Goal: Task Accomplishment & Management: Manage account settings

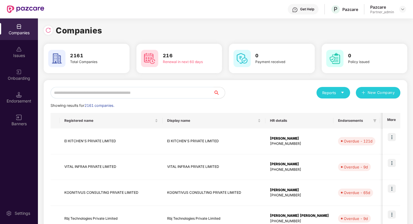
click at [125, 96] on input "text" at bounding box center [132, 93] width 163 height 12
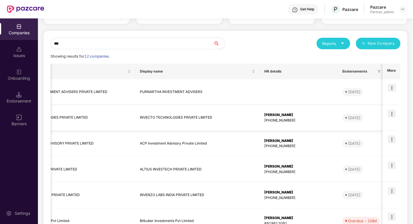
scroll to position [0, 78]
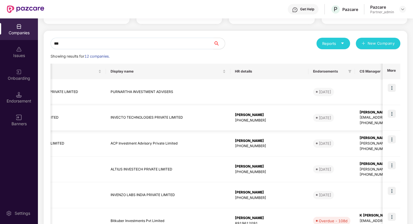
type input "***"
click at [396, 115] on img at bounding box center [392, 114] width 8 height 8
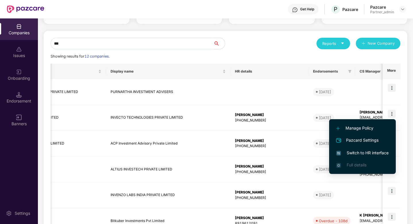
click at [367, 153] on span "Switch to HR interface" at bounding box center [363, 153] width 52 height 6
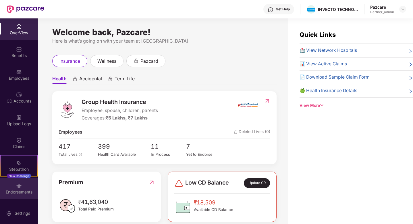
click at [19, 193] on div "Endorsements" at bounding box center [19, 192] width 38 height 6
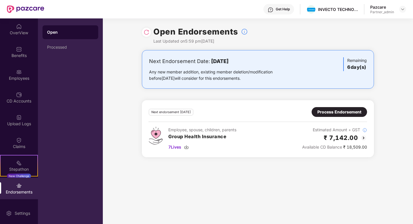
click at [326, 110] on div "Process Endorsement" at bounding box center [340, 112] width 44 height 6
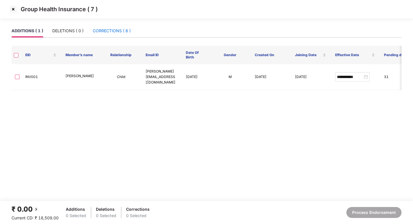
click at [100, 28] on div "CORRECTIONS ( 6 )" at bounding box center [112, 31] width 38 height 6
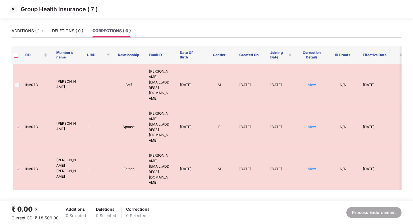
click at [16, 58] on th at bounding box center [16, 55] width 9 height 18
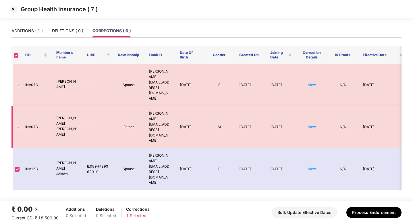
scroll to position [43, 0]
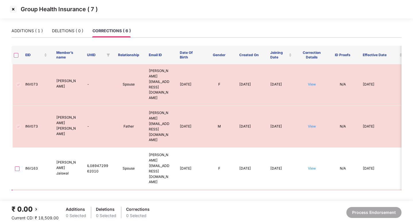
click at [19, 203] on span at bounding box center [17, 205] width 5 height 5
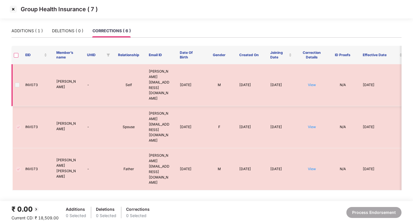
click at [17, 83] on span at bounding box center [17, 85] width 5 height 5
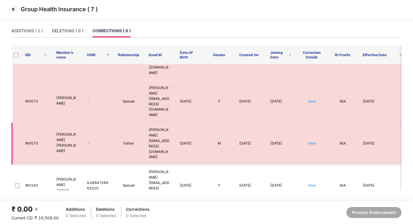
scroll to position [20, 0]
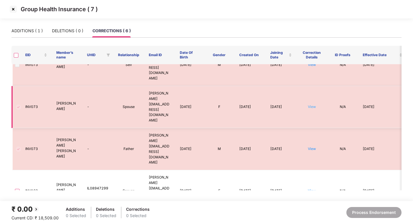
click at [313, 104] on link "View" at bounding box center [312, 106] width 8 height 4
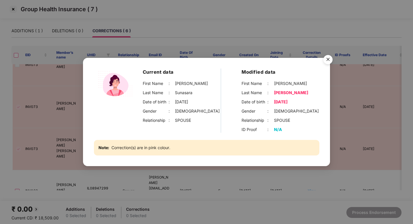
click at [332, 60] on img "Close" at bounding box center [328, 60] width 16 height 16
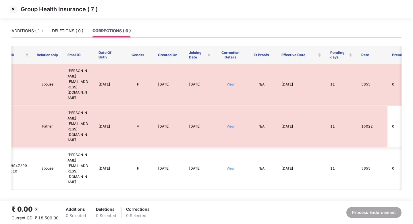
scroll to position [0, 0]
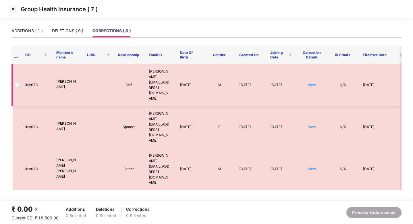
click at [18, 83] on span at bounding box center [17, 85] width 5 height 5
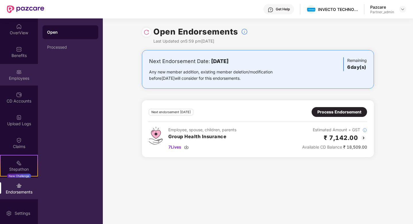
click at [16, 69] on img at bounding box center [19, 72] width 6 height 6
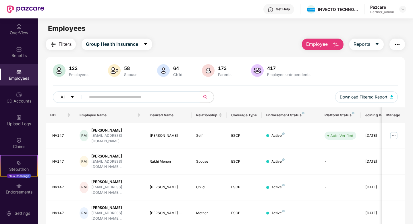
click at [61, 44] on span "Filters" at bounding box center [65, 44] width 13 height 7
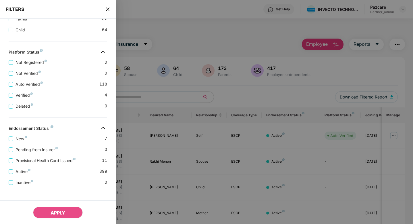
scroll to position [158, 0]
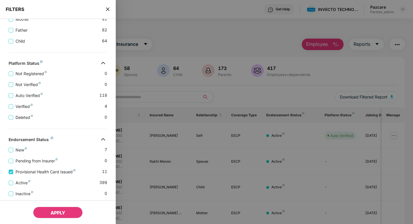
click at [70, 216] on button "APPLY" at bounding box center [58, 212] width 50 height 12
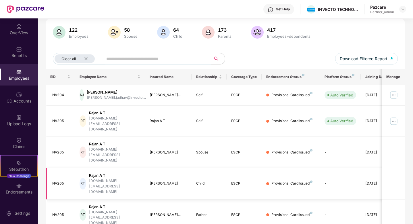
scroll to position [39, 0]
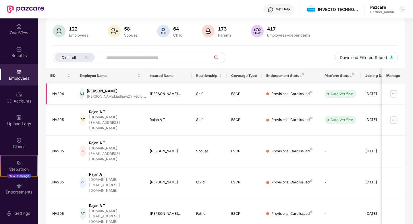
click at [58, 95] on div "INV204" at bounding box center [60, 93] width 19 height 5
copy div "INV204"
click at [21, 123] on div "Upload Logs" at bounding box center [19, 124] width 38 height 6
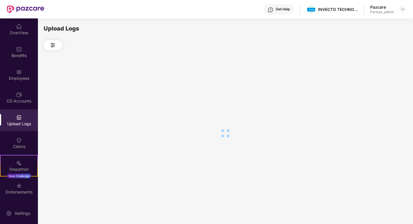
scroll to position [0, 0]
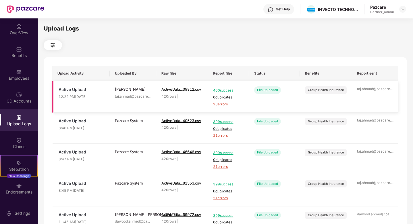
click at [214, 104] on span "20 errors" at bounding box center [228, 103] width 30 height 5
click at [17, 80] on div "Employees" at bounding box center [19, 78] width 38 height 6
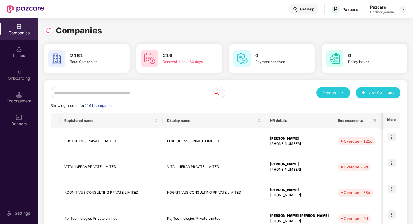
click at [125, 93] on input "text" at bounding box center [132, 93] width 163 height 12
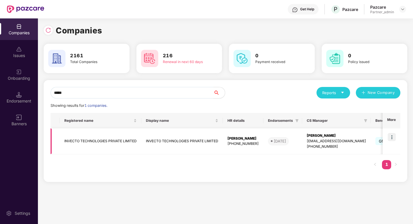
type input "*****"
click at [393, 139] on img at bounding box center [392, 137] width 8 height 8
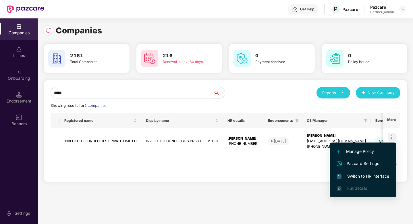
click at [358, 175] on span "Switch to HR interface" at bounding box center [363, 176] width 52 height 6
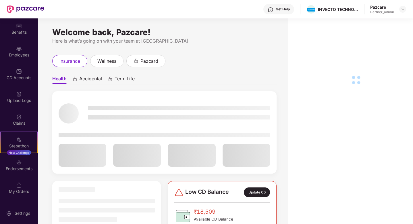
scroll to position [32, 0]
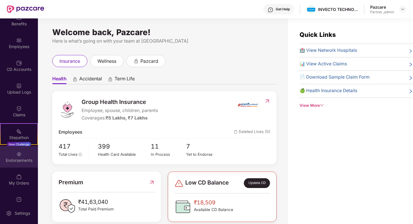
click at [22, 160] on div "Endorsements" at bounding box center [19, 160] width 38 height 6
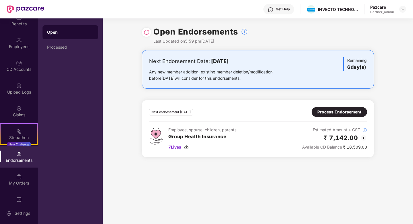
click at [344, 111] on div "Process Endorsement" at bounding box center [340, 112] width 44 height 6
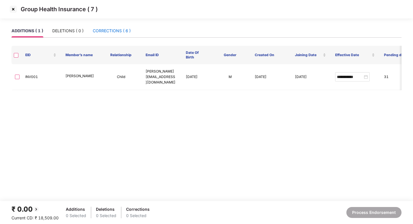
click at [115, 28] on div "CORRECTIONS ( 6 )" at bounding box center [112, 31] width 38 height 6
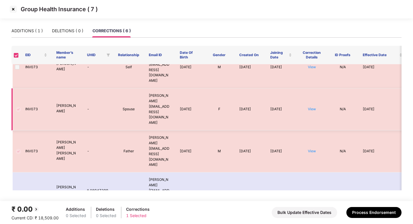
scroll to position [0, 0]
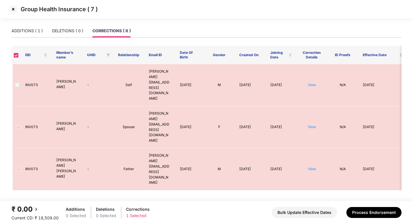
click at [17, 58] on th at bounding box center [16, 55] width 9 height 18
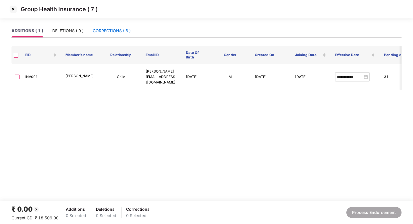
click at [115, 31] on div "CORRECTIONS ( 6 )" at bounding box center [112, 31] width 38 height 6
click at [115, 26] on div "CORRECTIONS ( 6 )" at bounding box center [112, 30] width 38 height 13
